Goal: Task Accomplishment & Management: Manage account settings

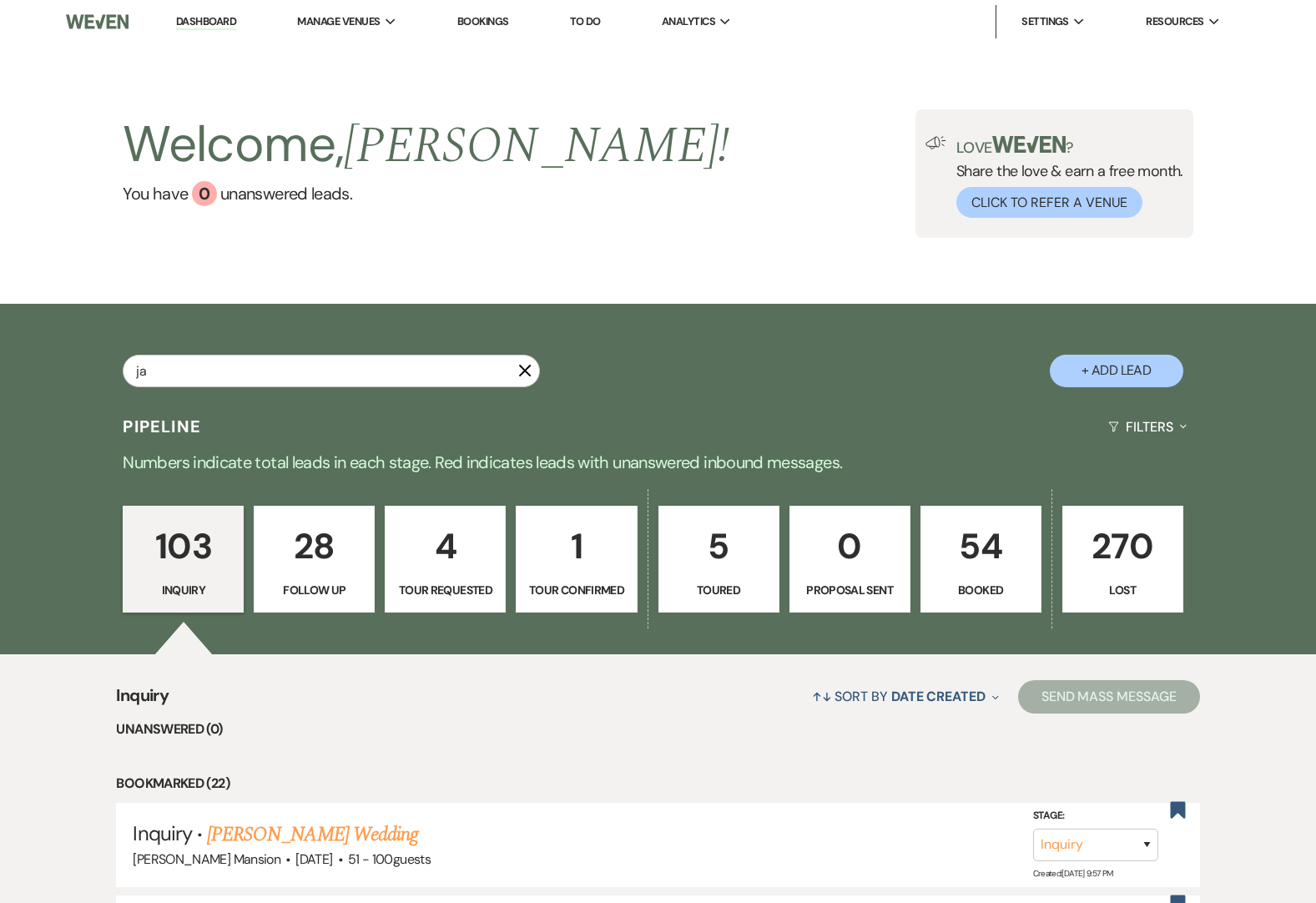
type input "[PERSON_NAME]"
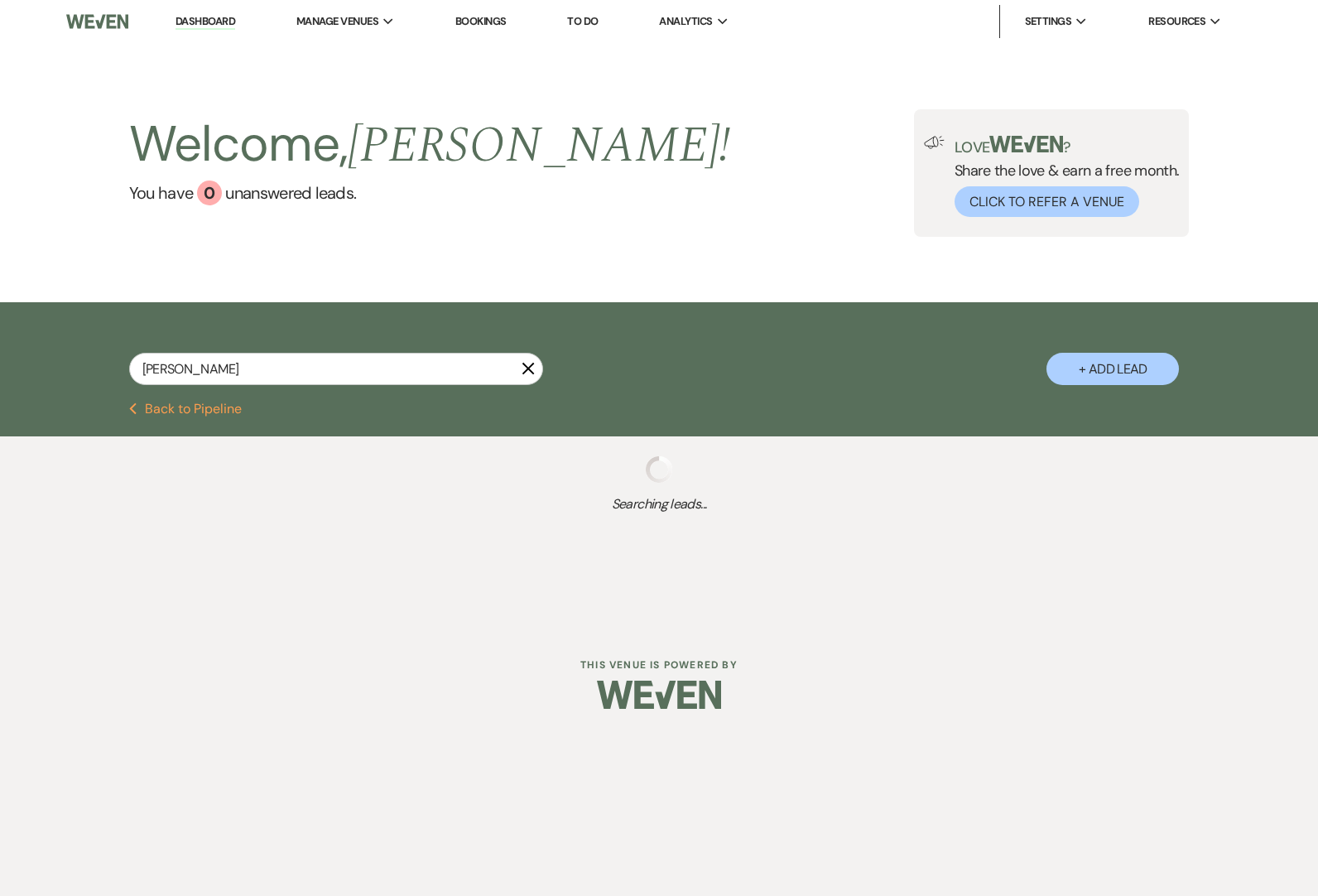
select select "8"
select select "5"
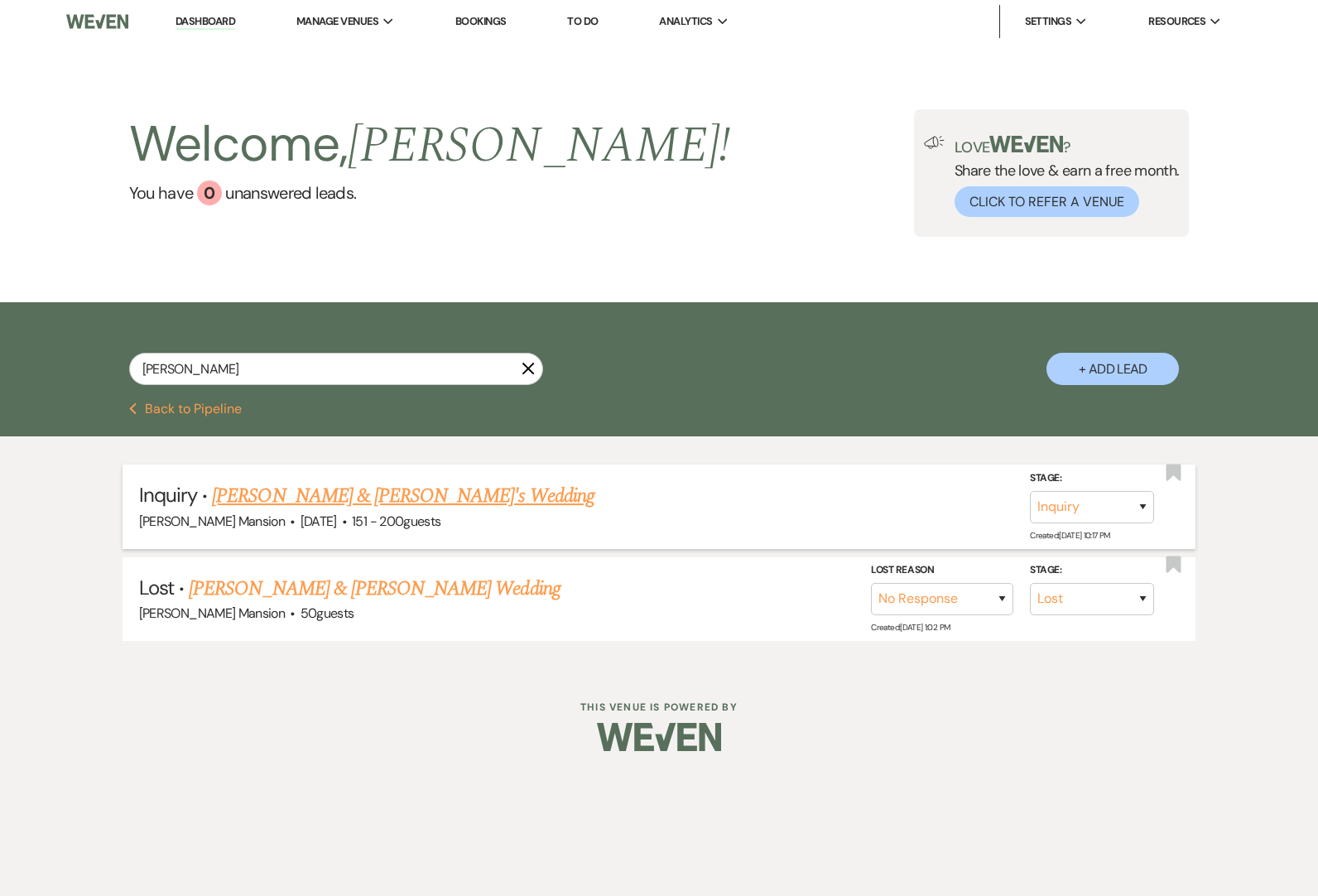
type input "[PERSON_NAME]"
click at [309, 499] on link "[PERSON_NAME] & [PERSON_NAME]'s Wedding" at bounding box center [403, 496] width 383 height 30
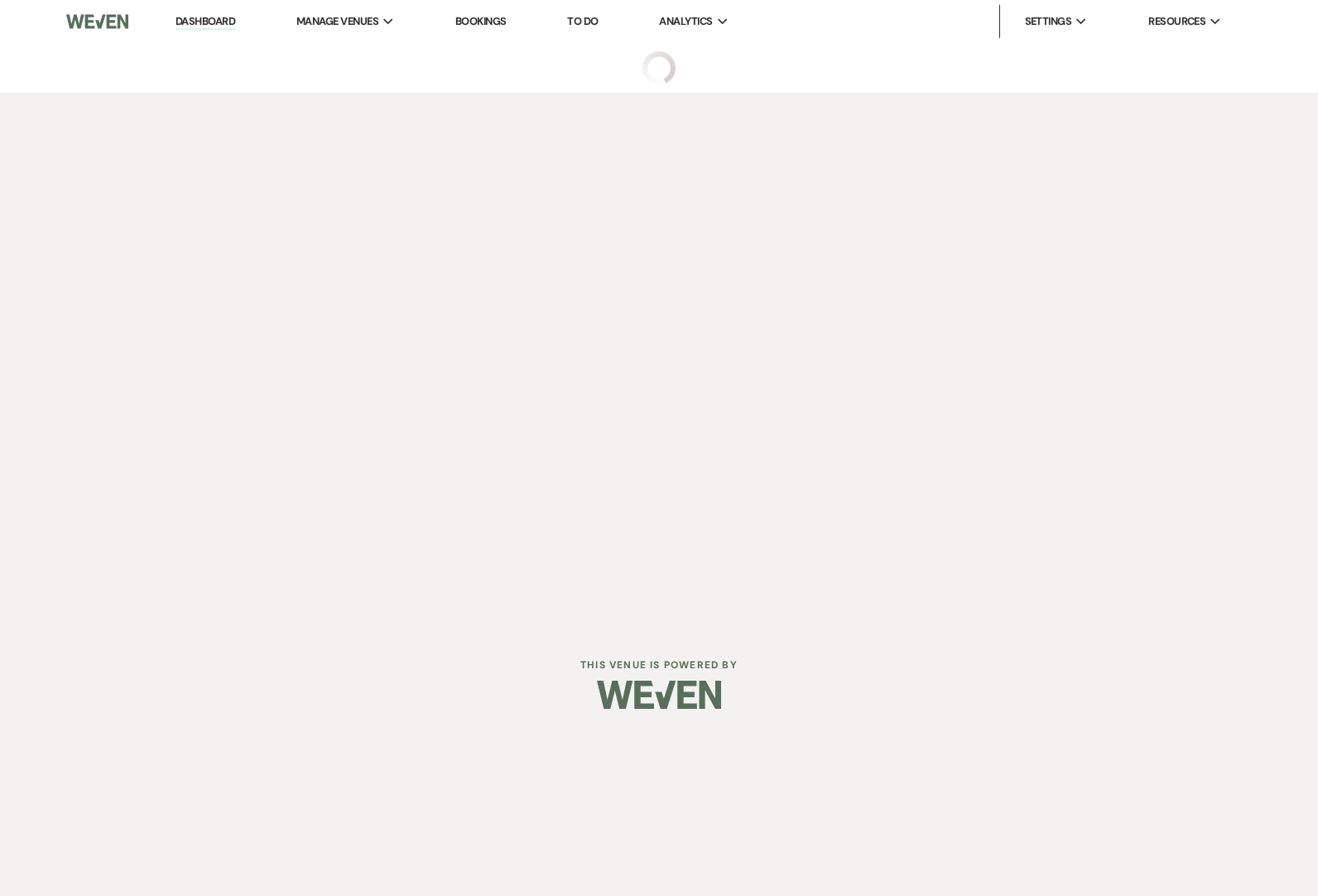
select select "2"
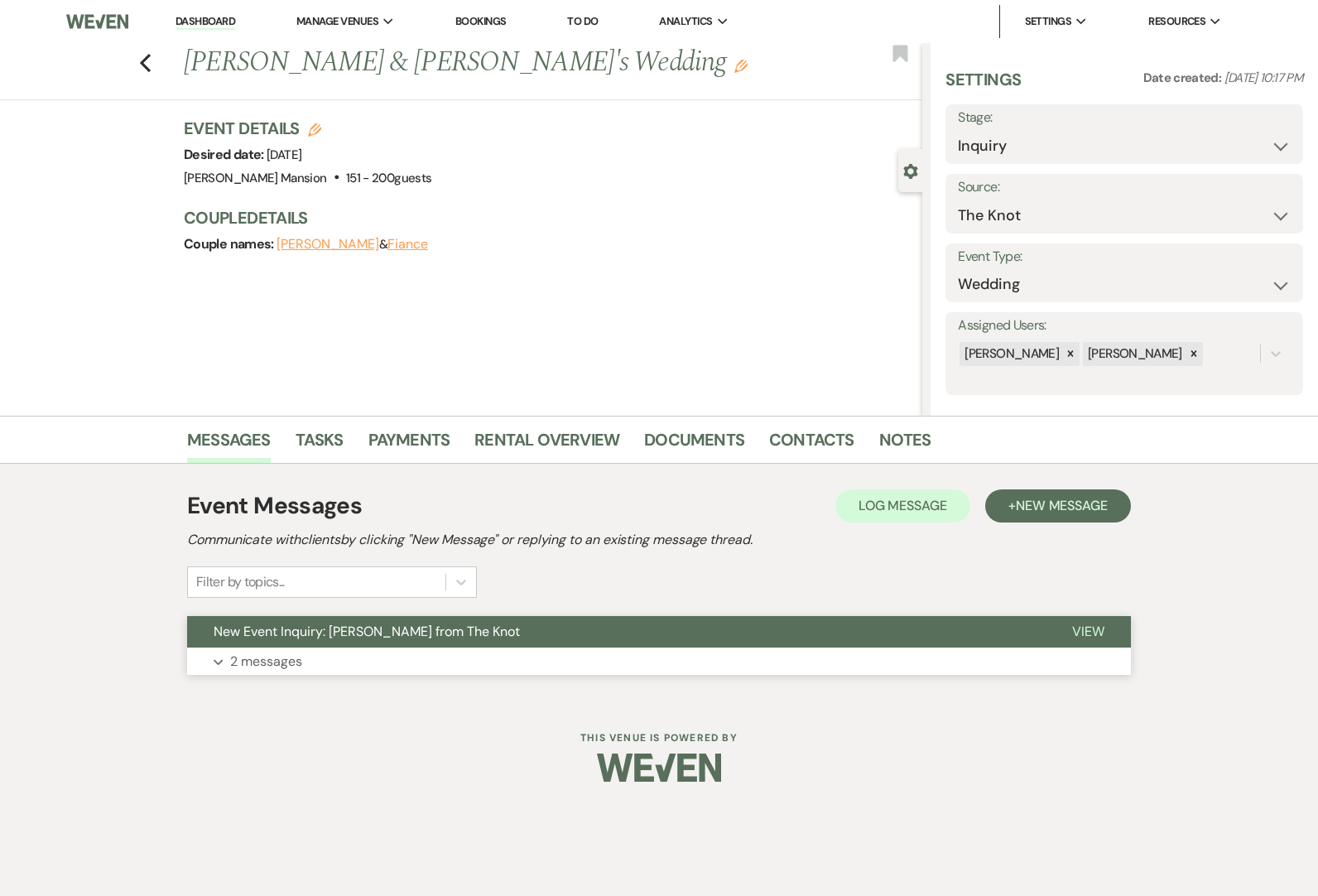
click at [280, 655] on p "2 messages" at bounding box center [266, 661] width 72 height 22
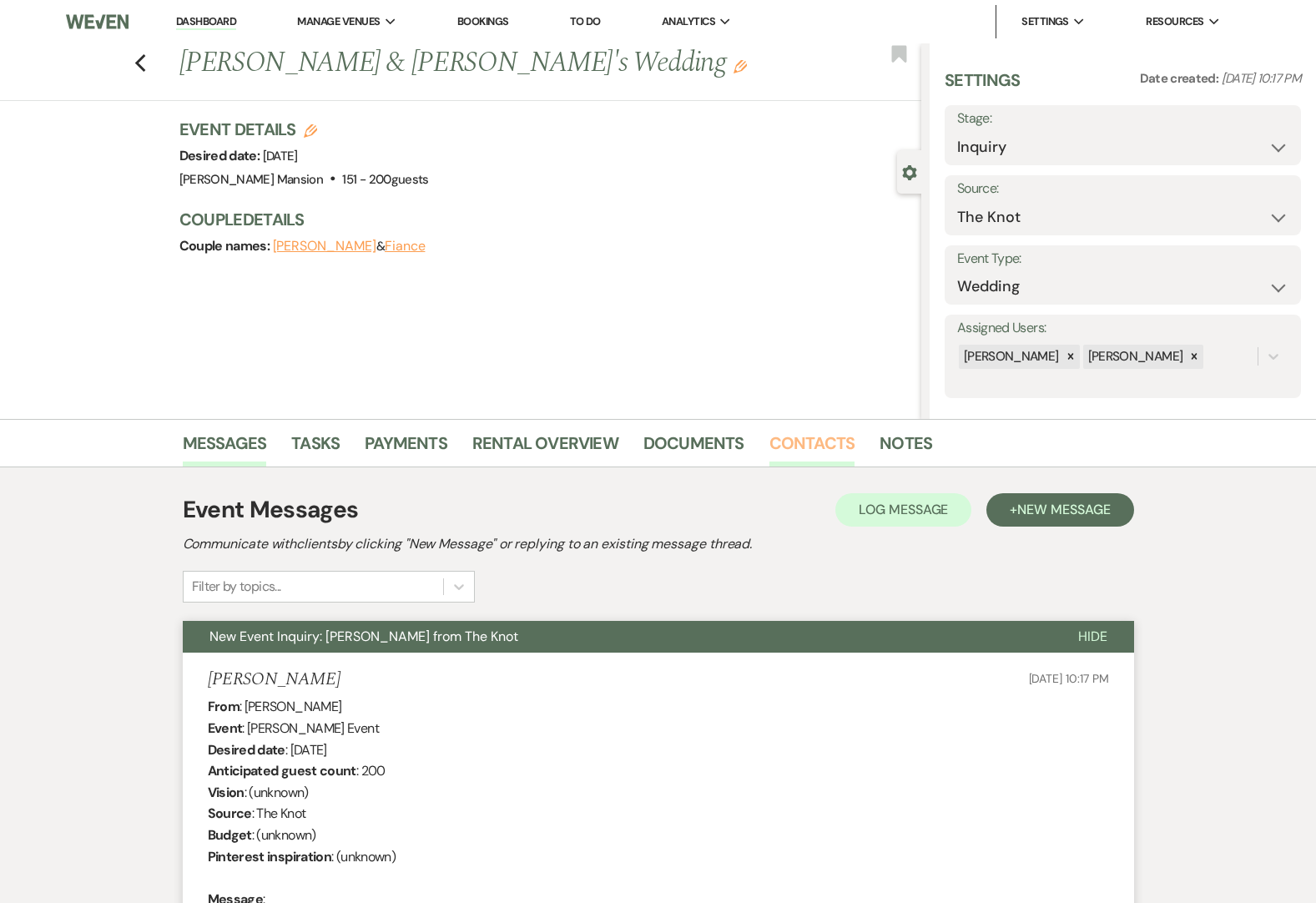
click at [805, 443] on link "Contacts" at bounding box center [812, 448] width 86 height 37
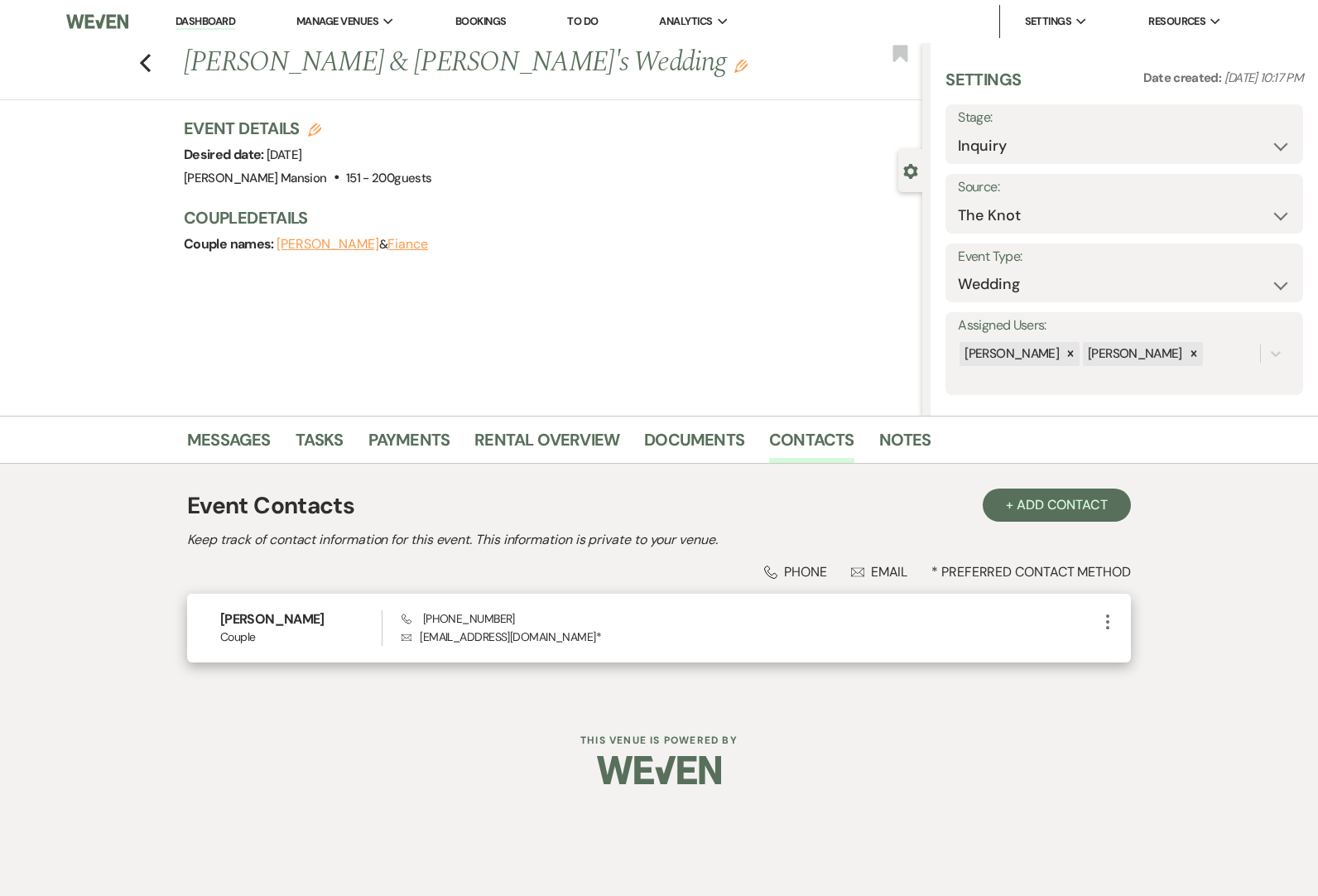
click at [523, 624] on div "Phone [PHONE_NUMBER] Envelope [EMAIL_ADDRESS][DOMAIN_NAME] *" at bounding box center [749, 628] width 696 height 36
click at [345, 640] on span "Couple" at bounding box center [300, 637] width 162 height 18
click at [237, 442] on link "Messages" at bounding box center [229, 444] width 83 height 37
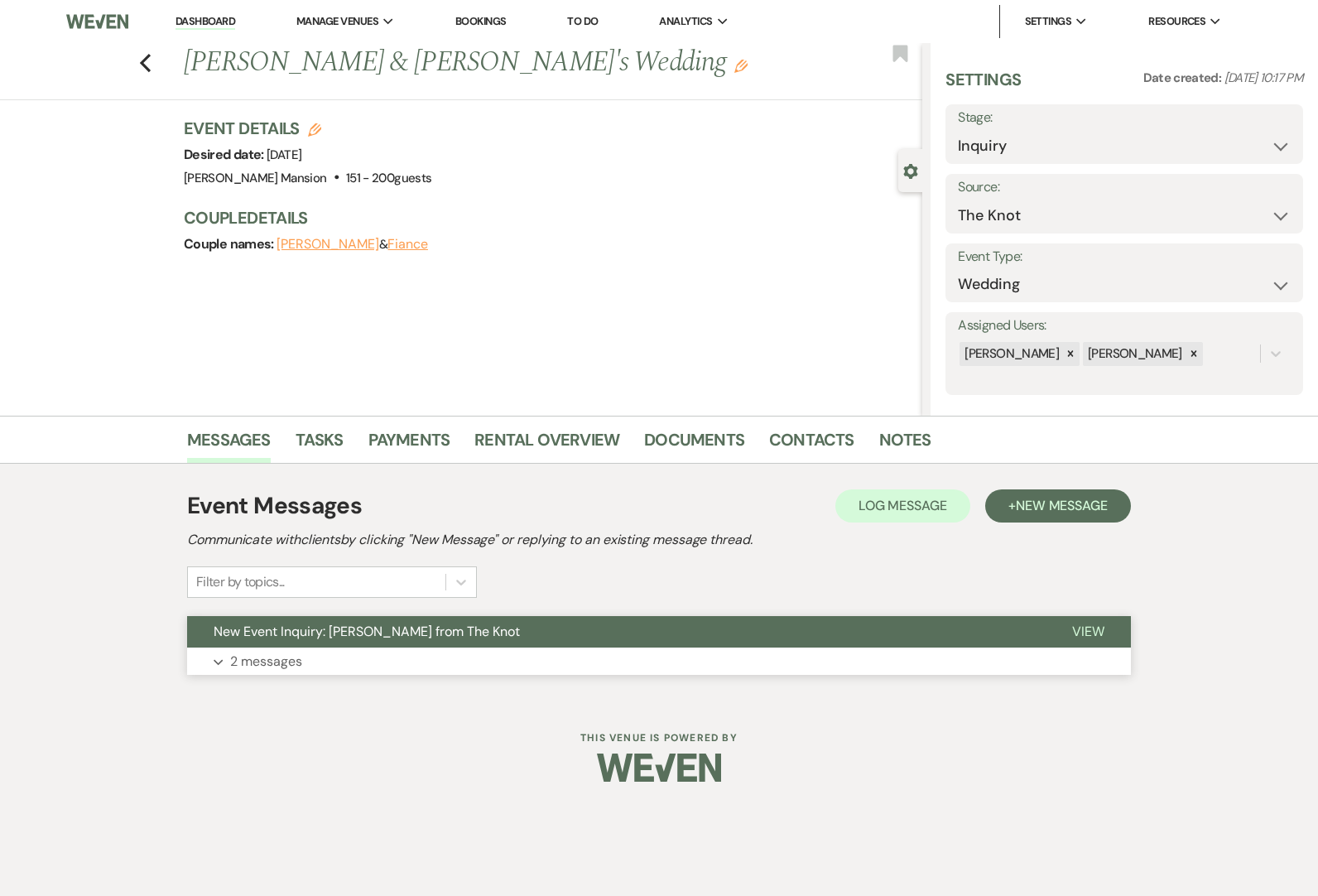
click at [263, 667] on p "2 messages" at bounding box center [266, 661] width 72 height 22
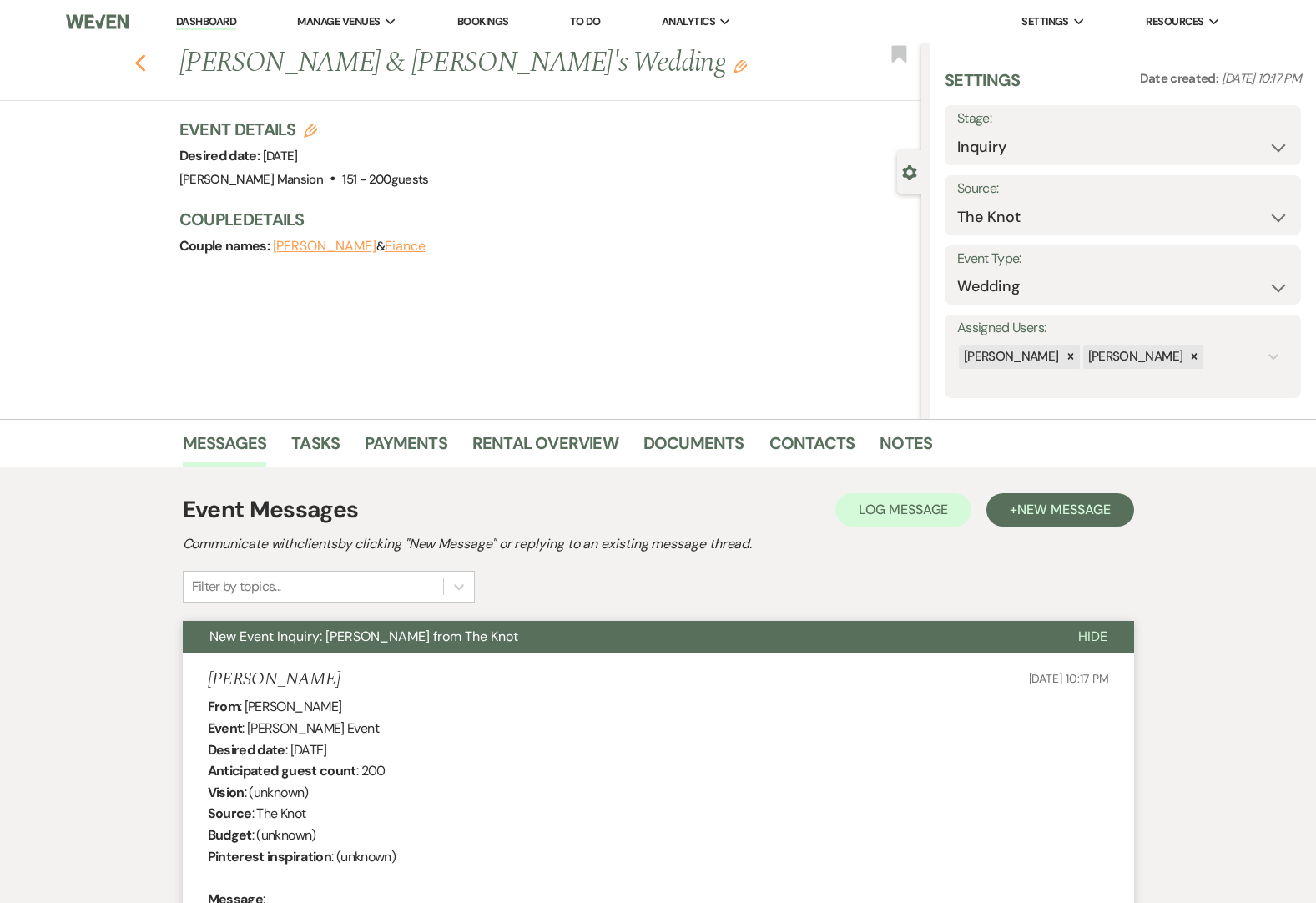
click at [144, 67] on icon "Previous" at bounding box center [140, 63] width 13 height 20
select select "8"
select select "5"
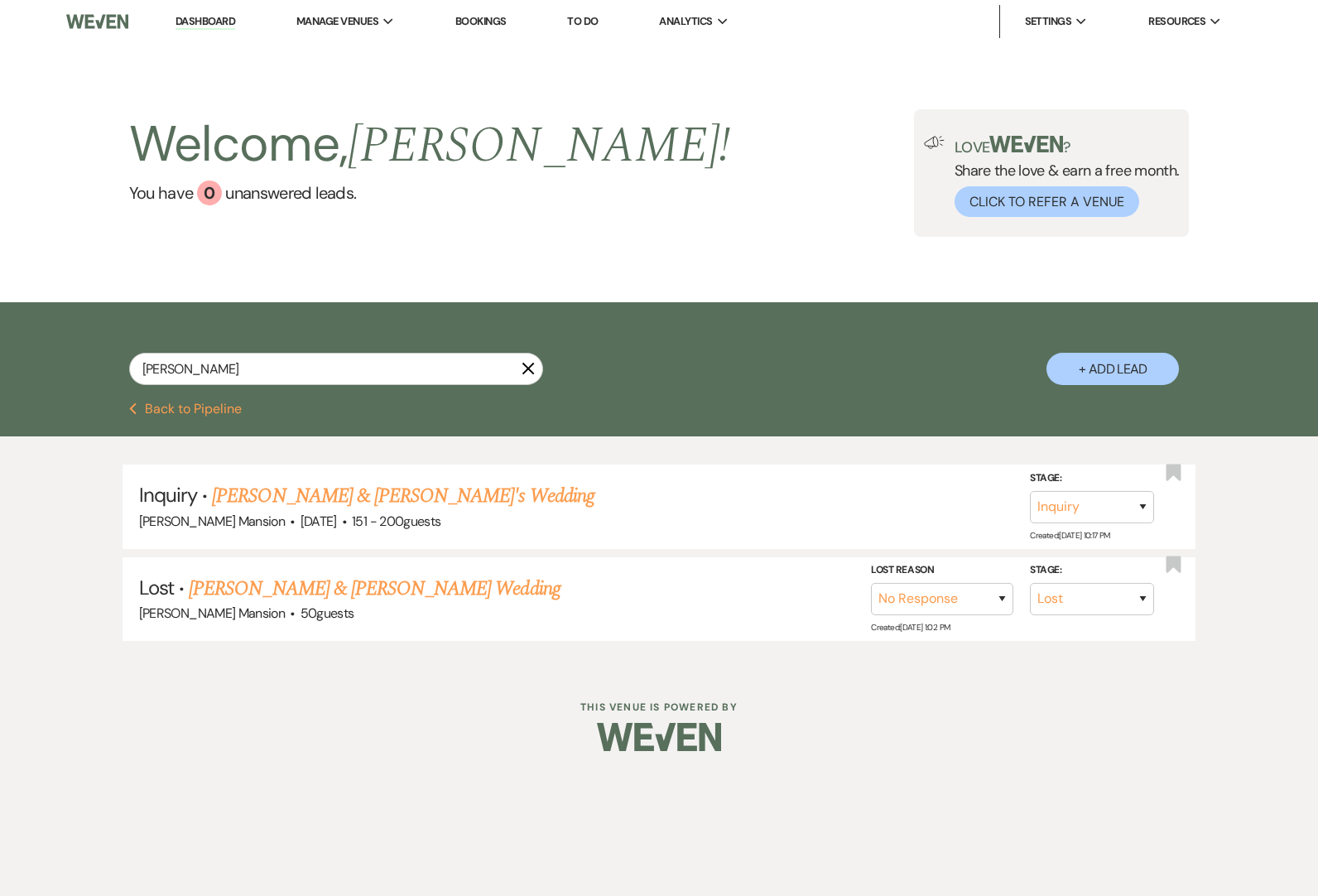
click at [200, 23] on link "Dashboard" at bounding box center [205, 22] width 59 height 16
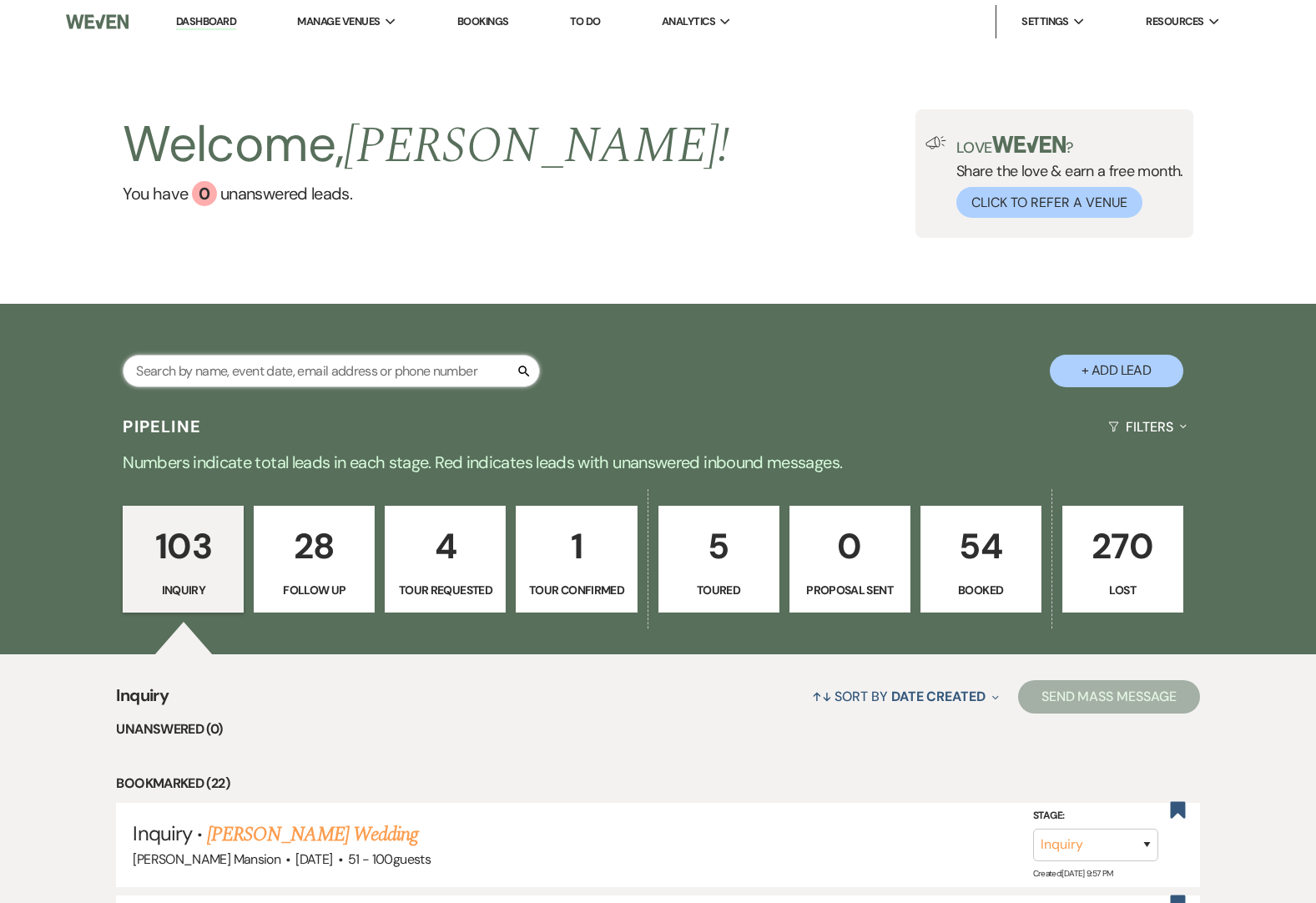
click at [183, 359] on input "text" at bounding box center [332, 371] width 418 height 33
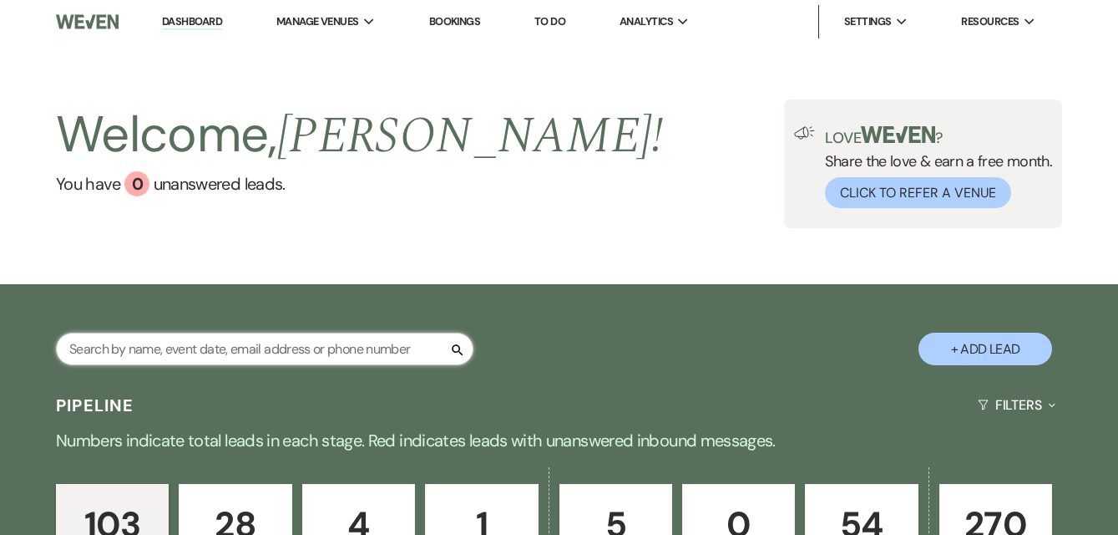
click at [163, 347] on input "text" at bounding box center [265, 348] width 418 height 33
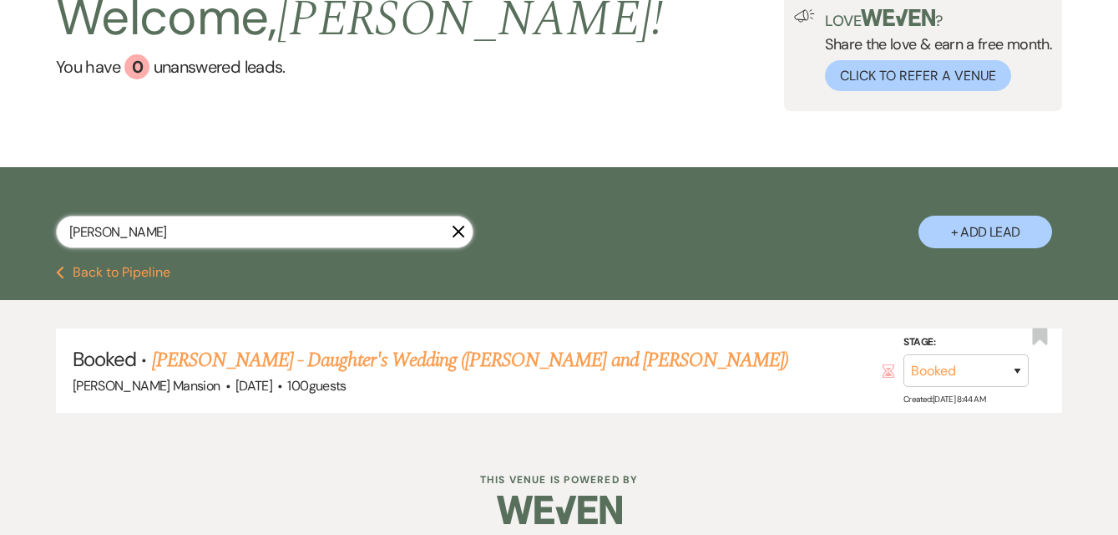
scroll to position [131, 0]
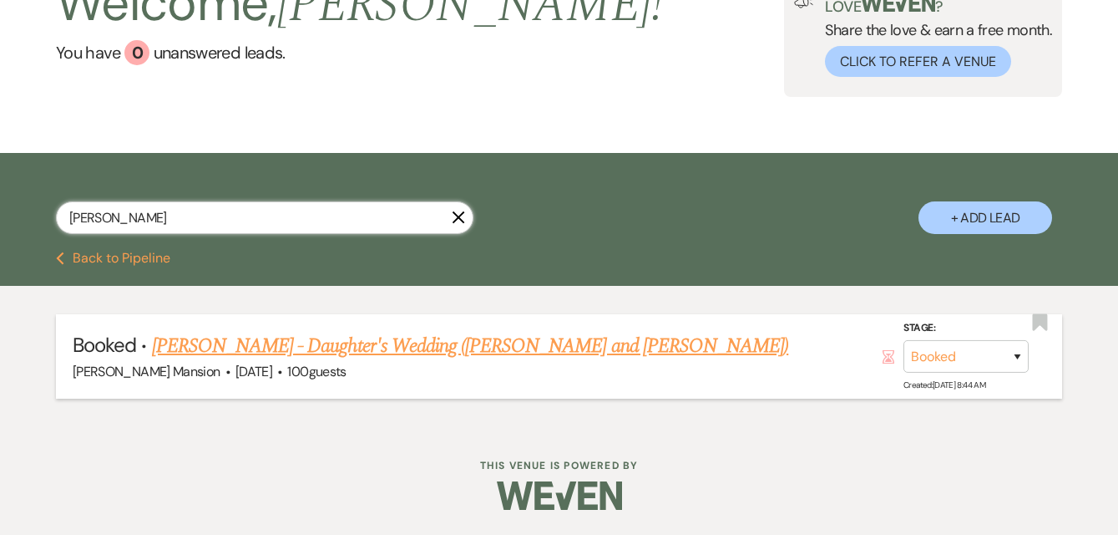
type input "[PERSON_NAME]"
click at [353, 338] on link "[PERSON_NAME] - Daughter's Wedding ([PERSON_NAME] and [PERSON_NAME])" at bounding box center [470, 346] width 637 height 30
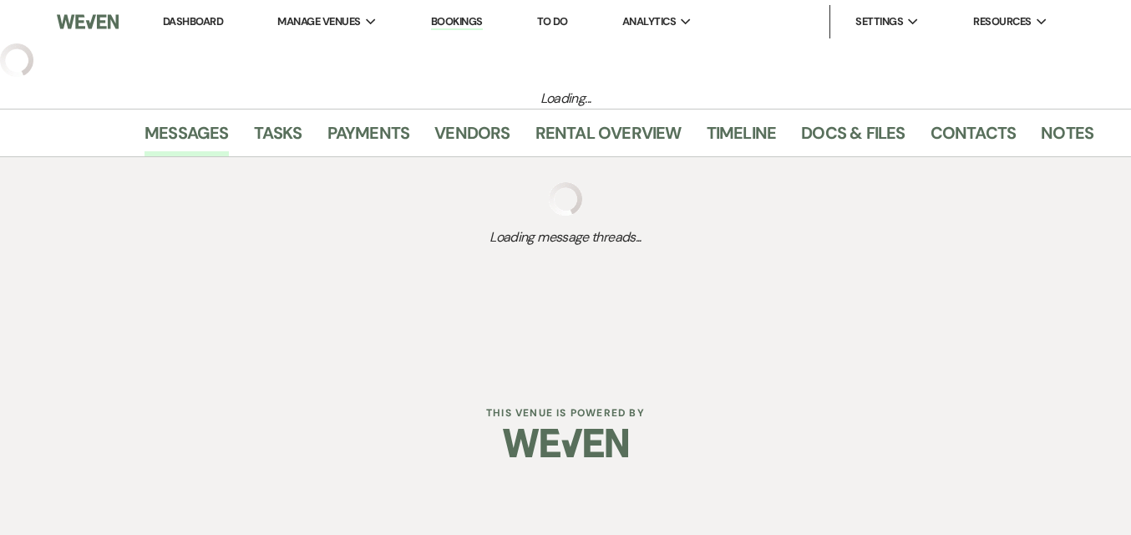
select select "5"
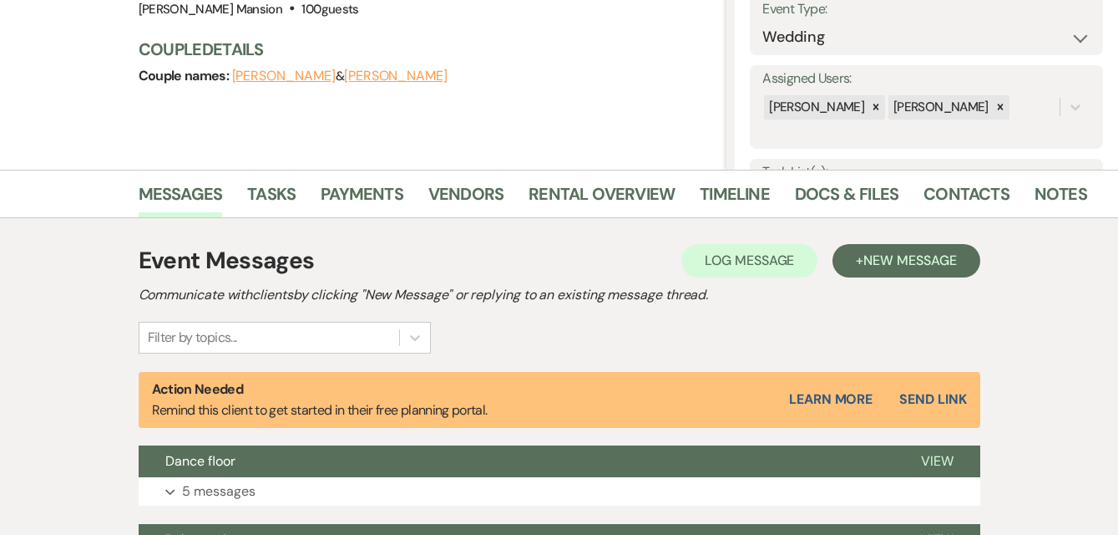
scroll to position [251, 0]
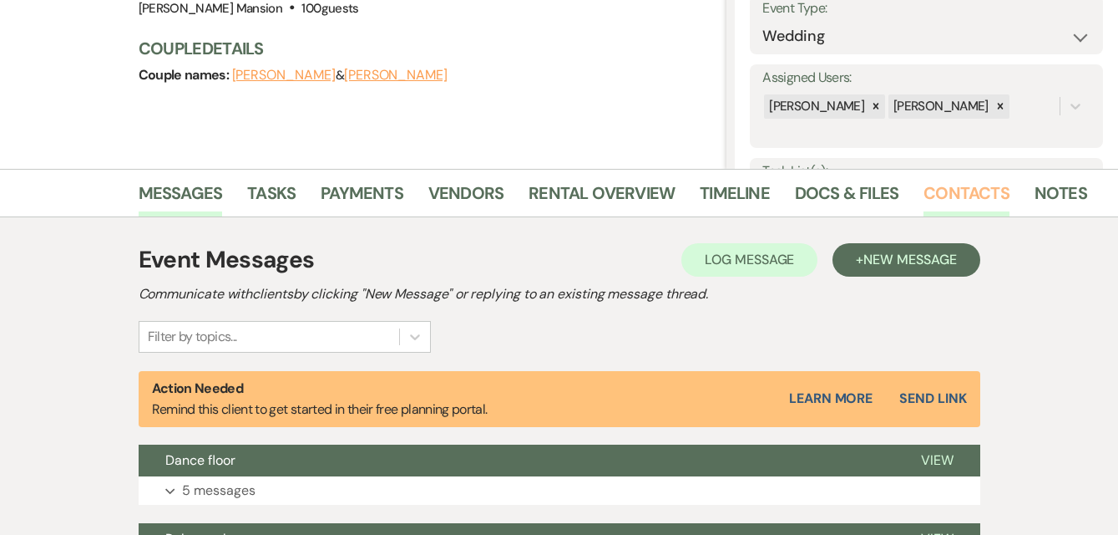
click at [963, 197] on link "Contacts" at bounding box center [967, 198] width 86 height 37
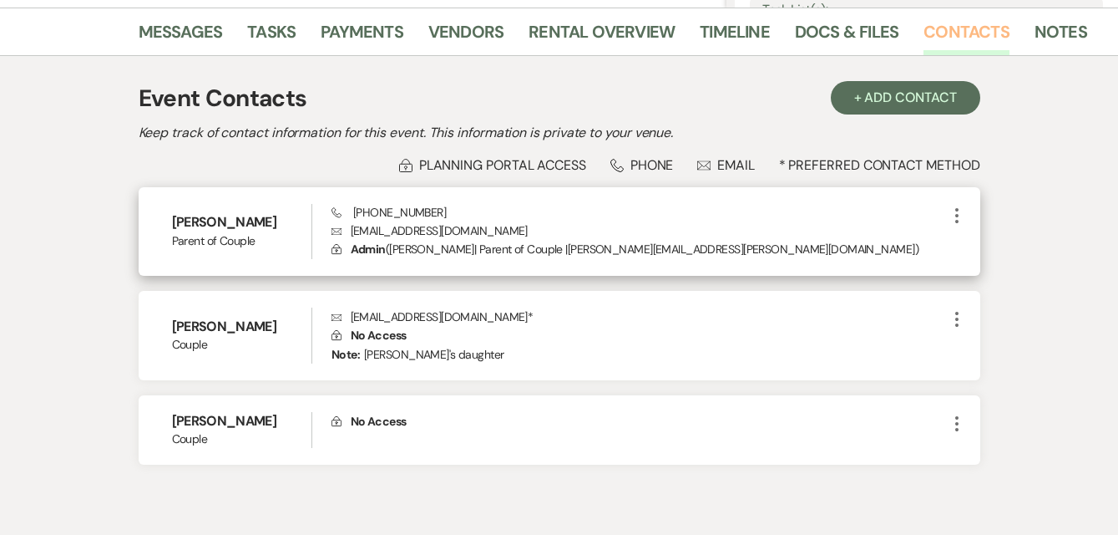
scroll to position [418, 0]
